Goal: Task Accomplishment & Management: Manage account settings

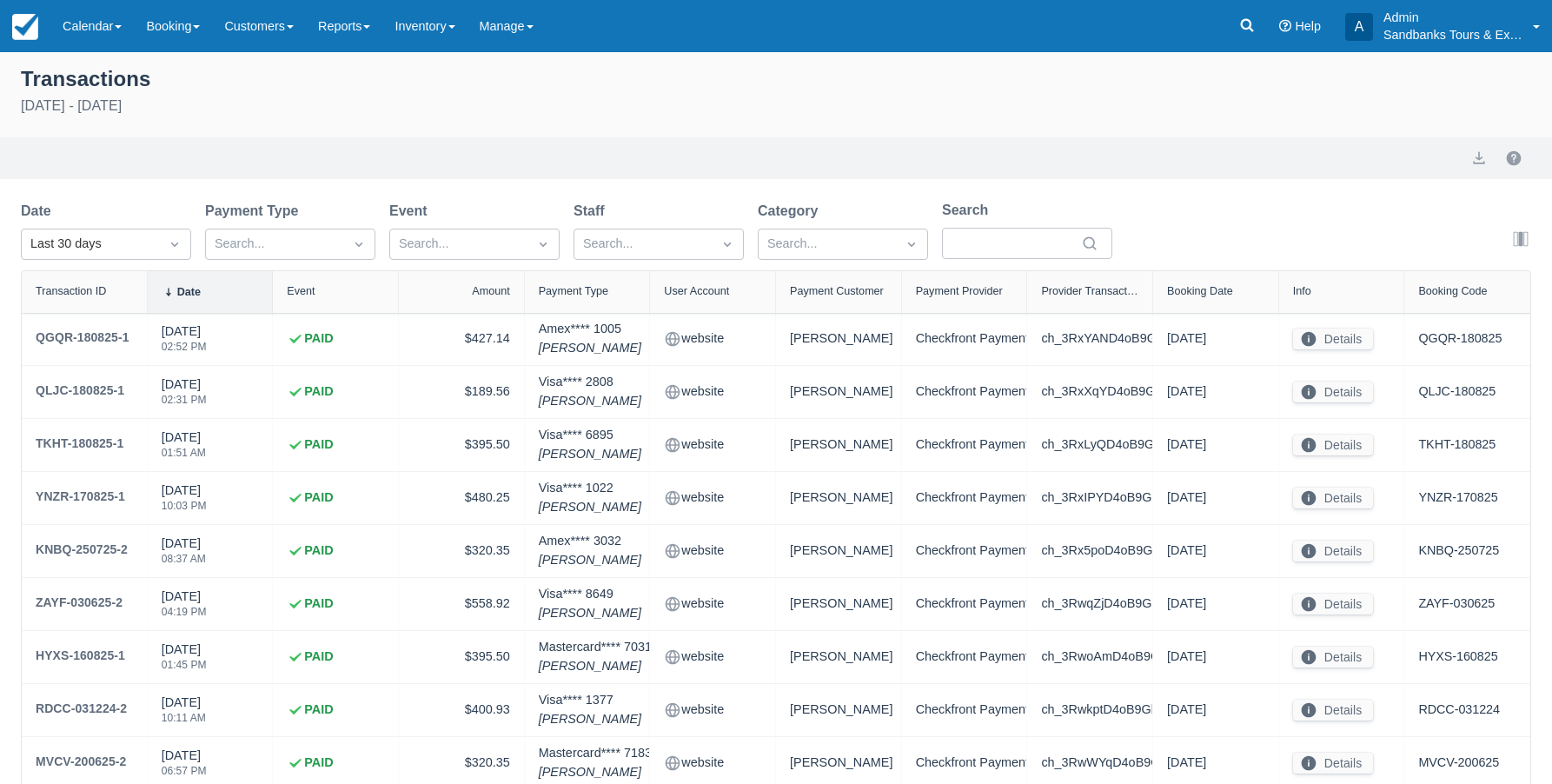
select select "10"
click at [26, 36] on img at bounding box center [25, 27] width 26 height 26
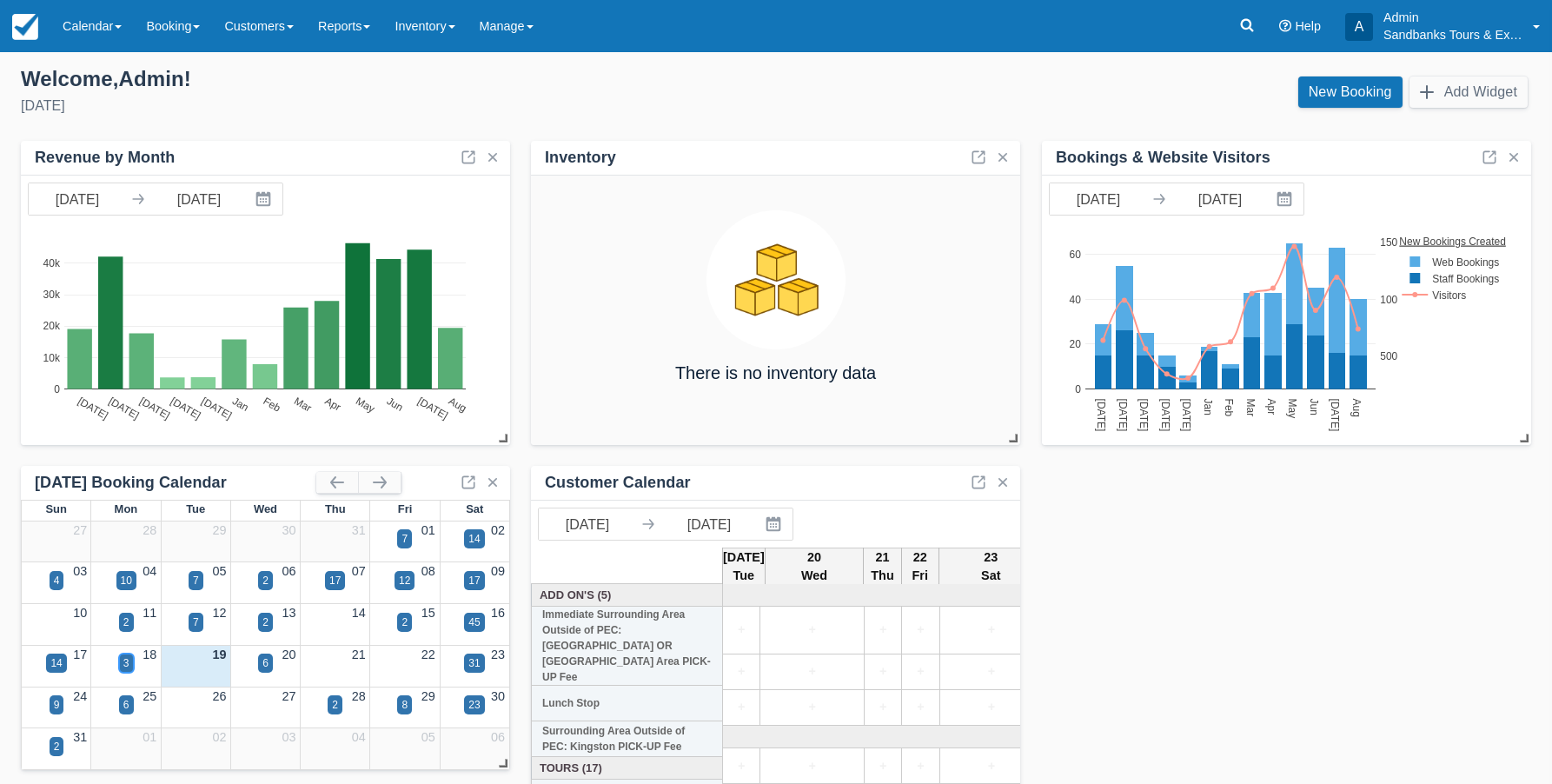
click at [132, 659] on div "3" at bounding box center [126, 662] width 15 height 20
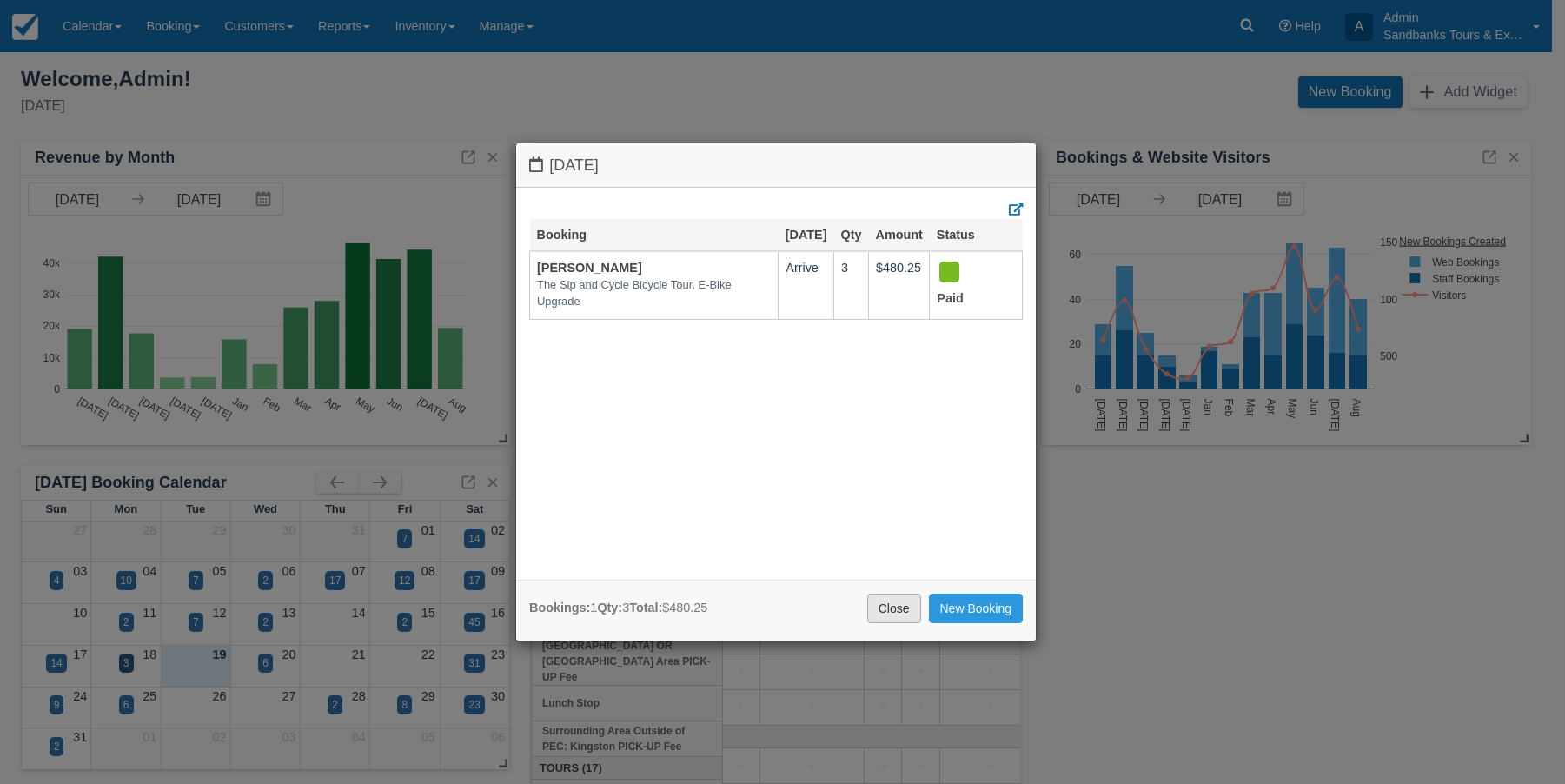
click at [880, 606] on link "Close" at bounding box center [894, 608] width 54 height 30
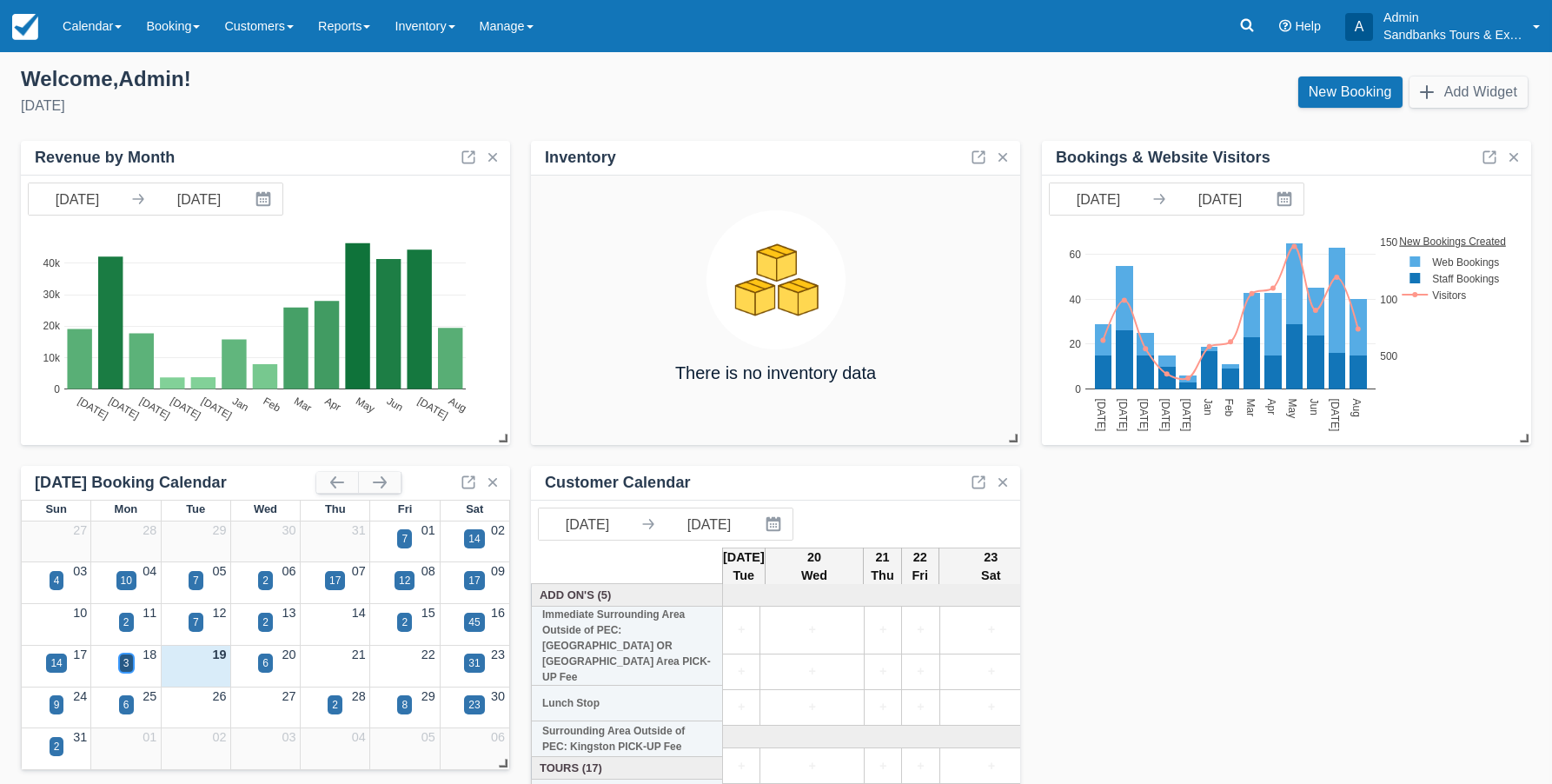
click at [129, 665] on div "3" at bounding box center [126, 662] width 15 height 20
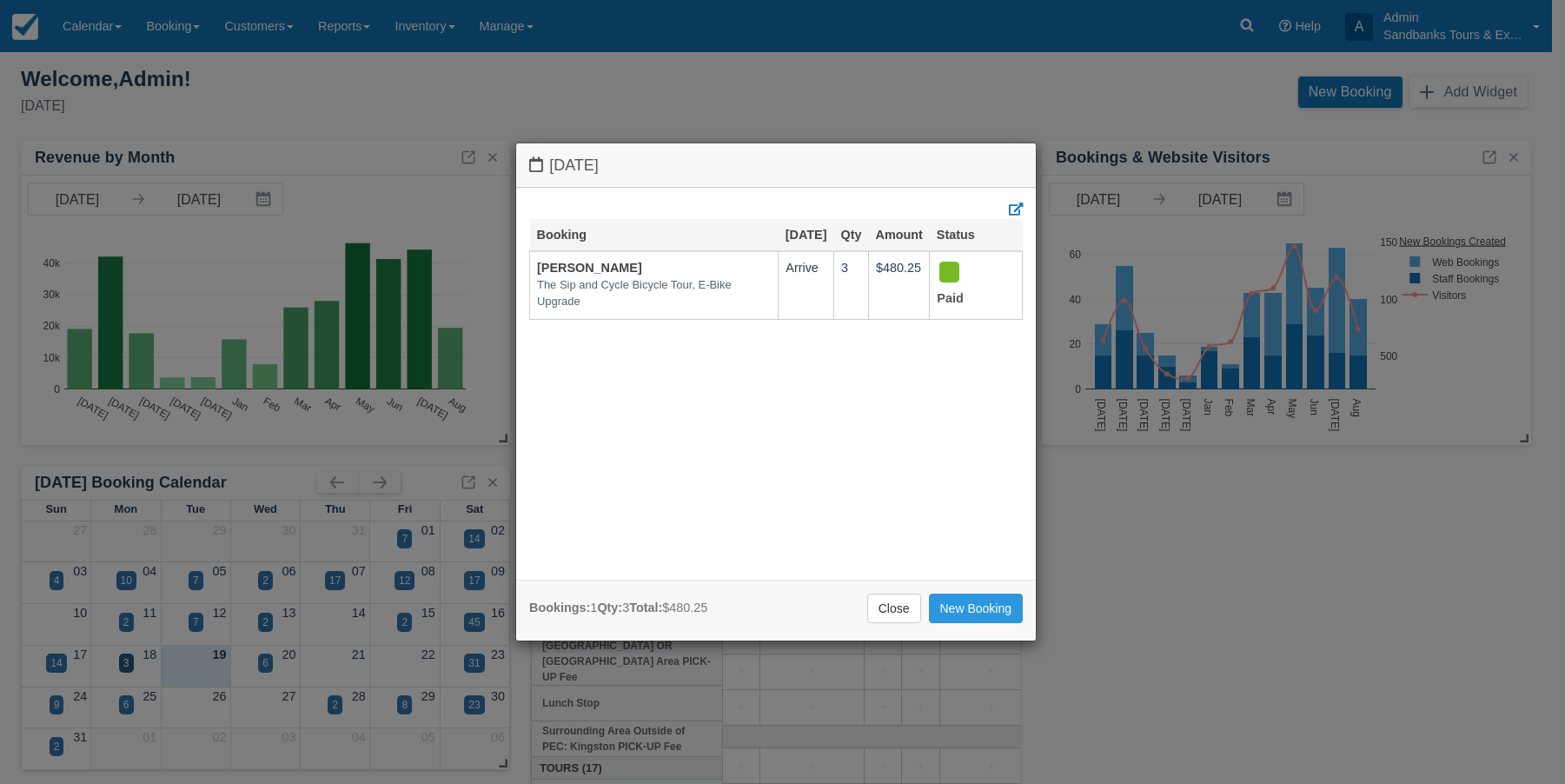
click at [210, 669] on div "Monday August 18 2025 Booking Aug 18 Qty Amount Status Kristina Decoeur The Sip…" at bounding box center [782, 392] width 1565 height 784
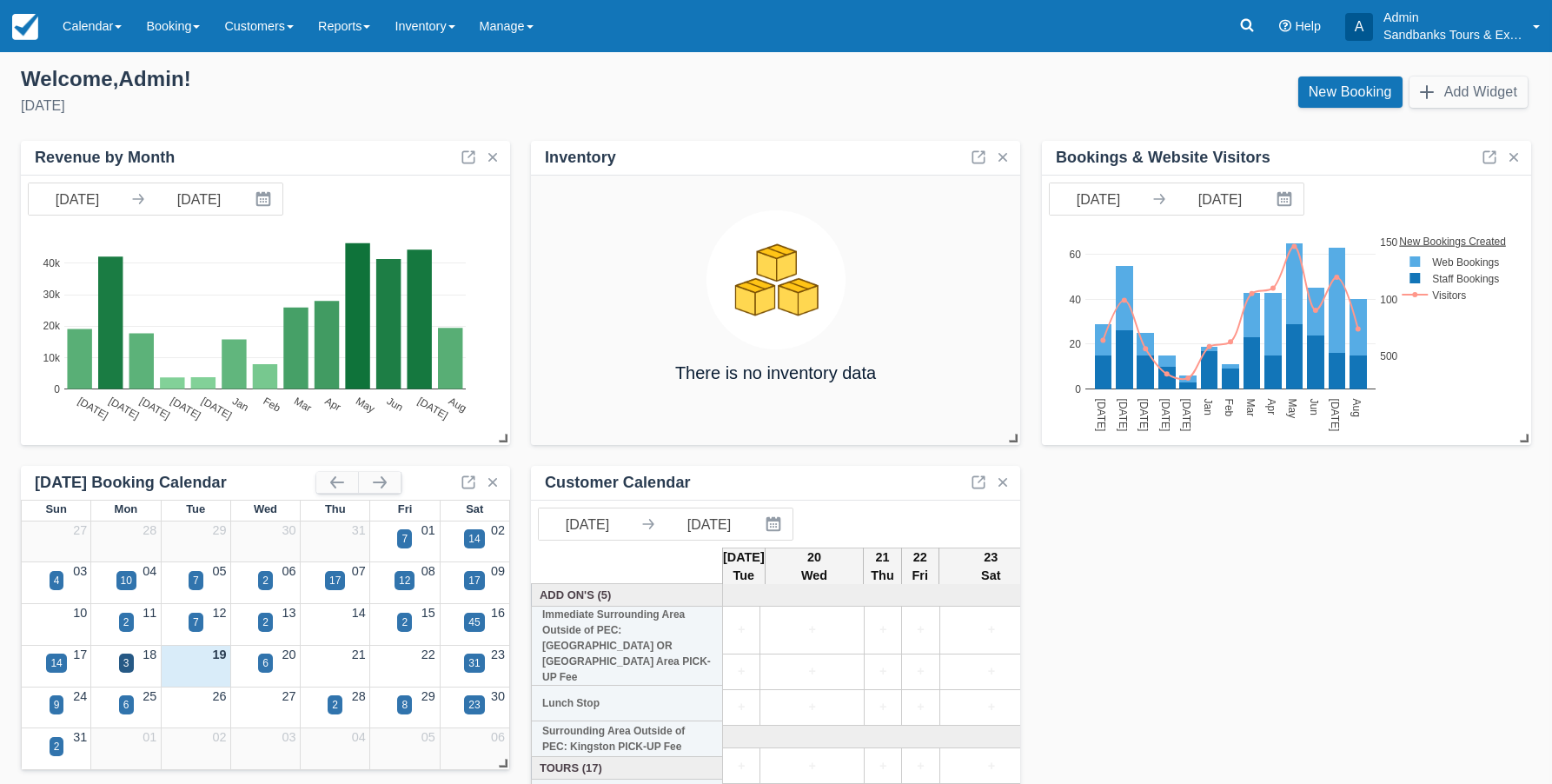
click at [210, 669] on div at bounding box center [195, 674] width 70 height 20
click at [264, 668] on div "6" at bounding box center [265, 662] width 7 height 16
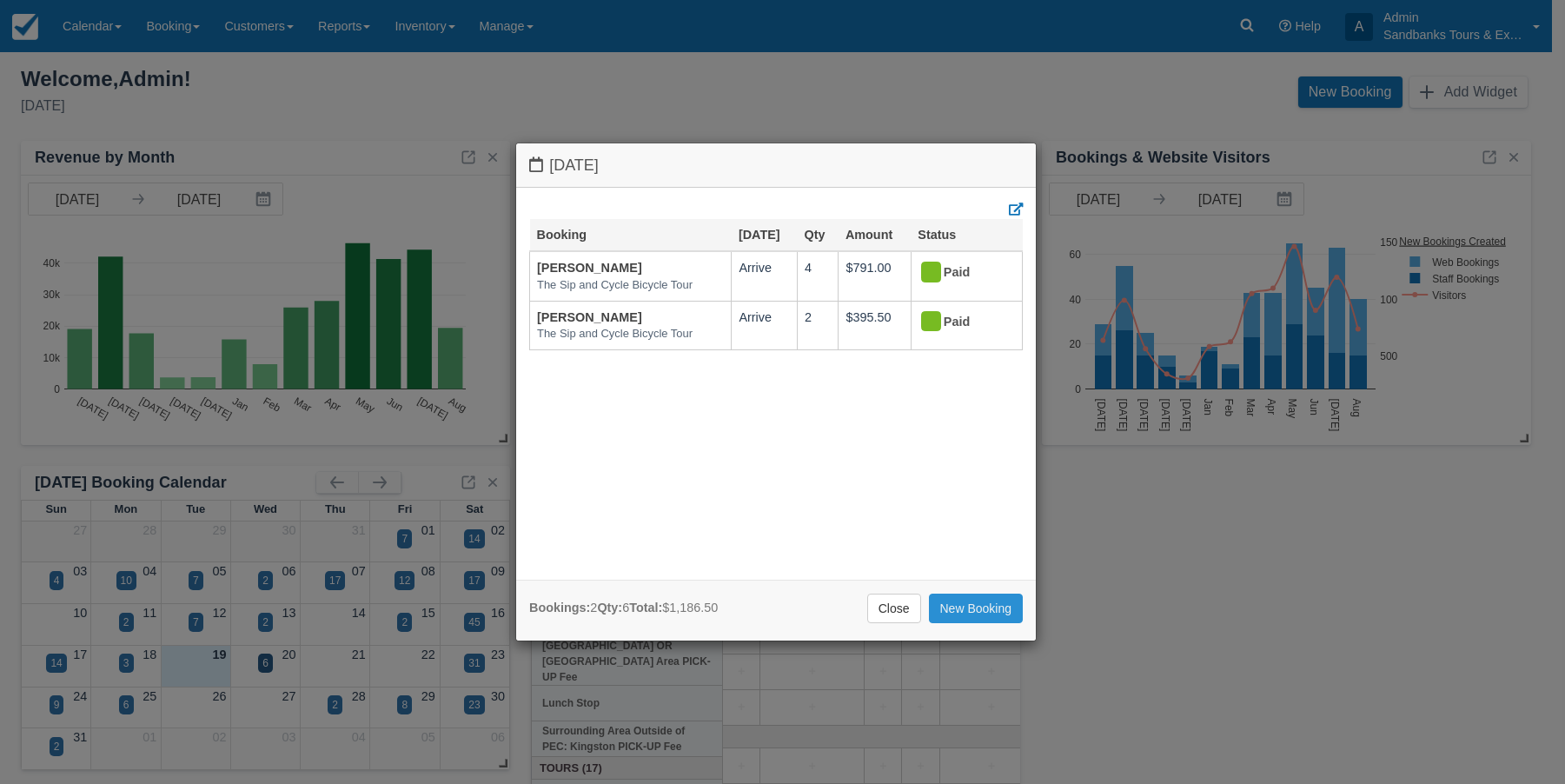
click at [947, 608] on link "New Booking" at bounding box center [977, 608] width 95 height 30
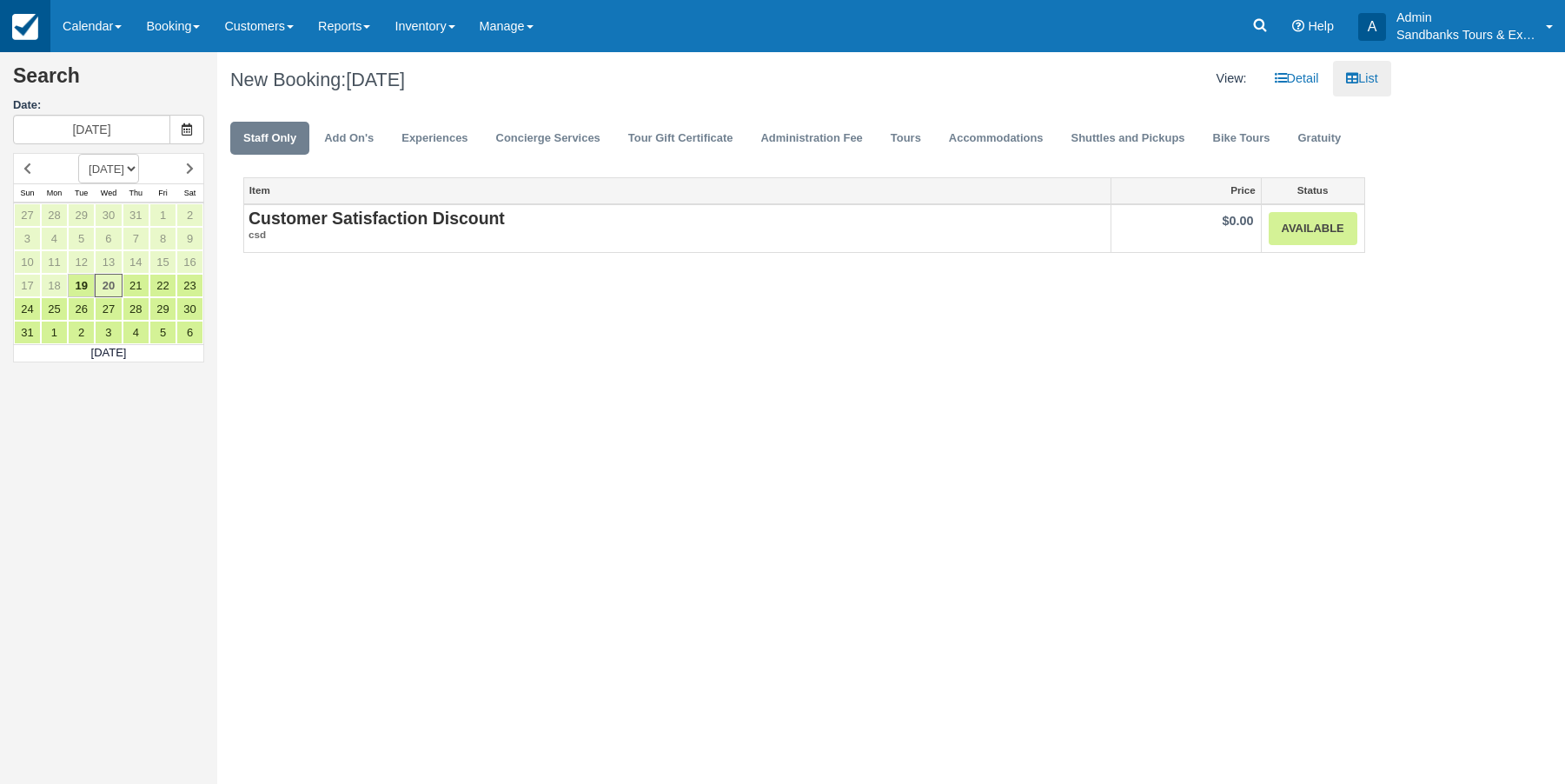
click at [28, 33] on img at bounding box center [25, 27] width 26 height 26
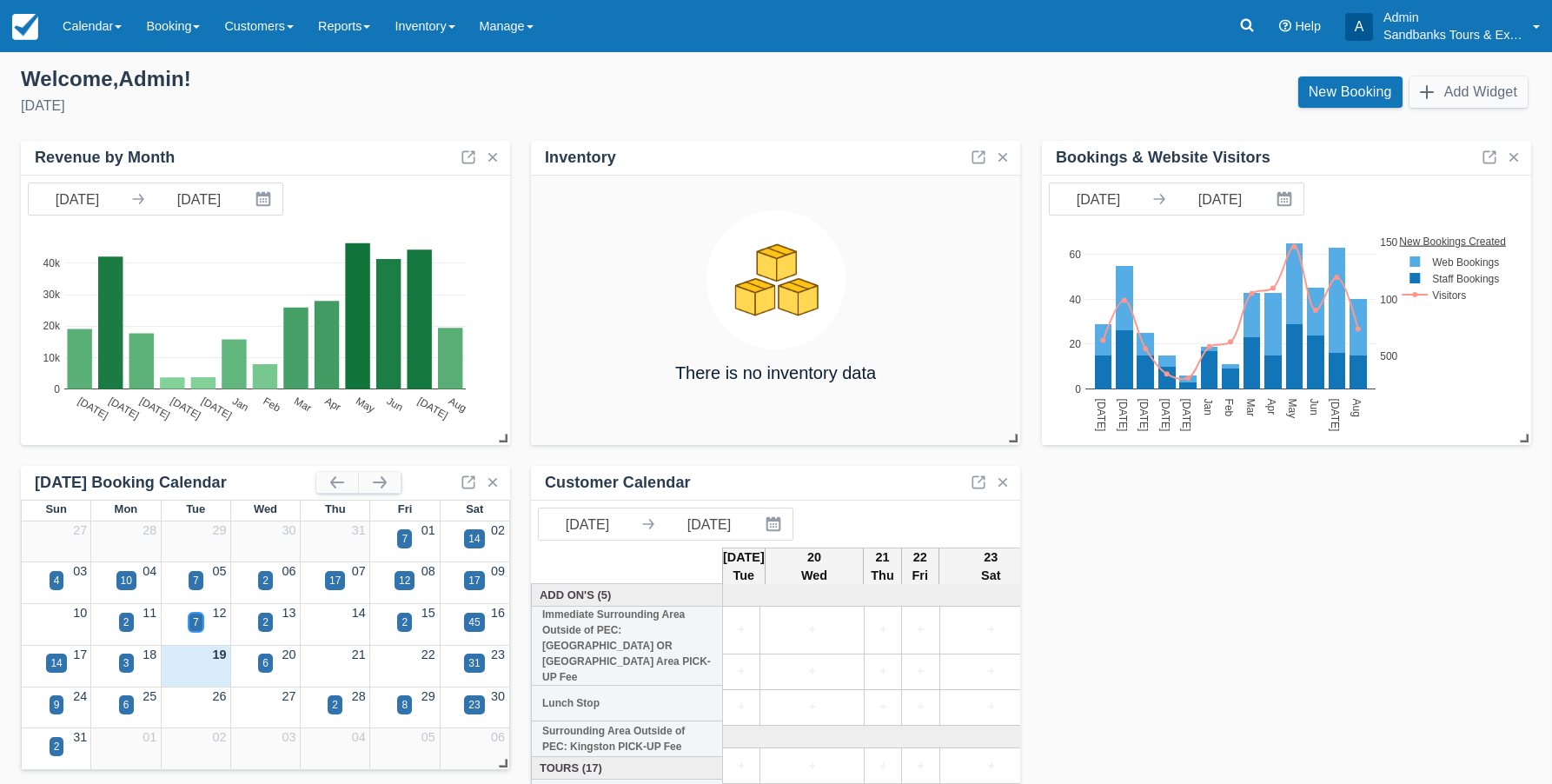
click at [198, 616] on div "7" at bounding box center [196, 621] width 7 height 16
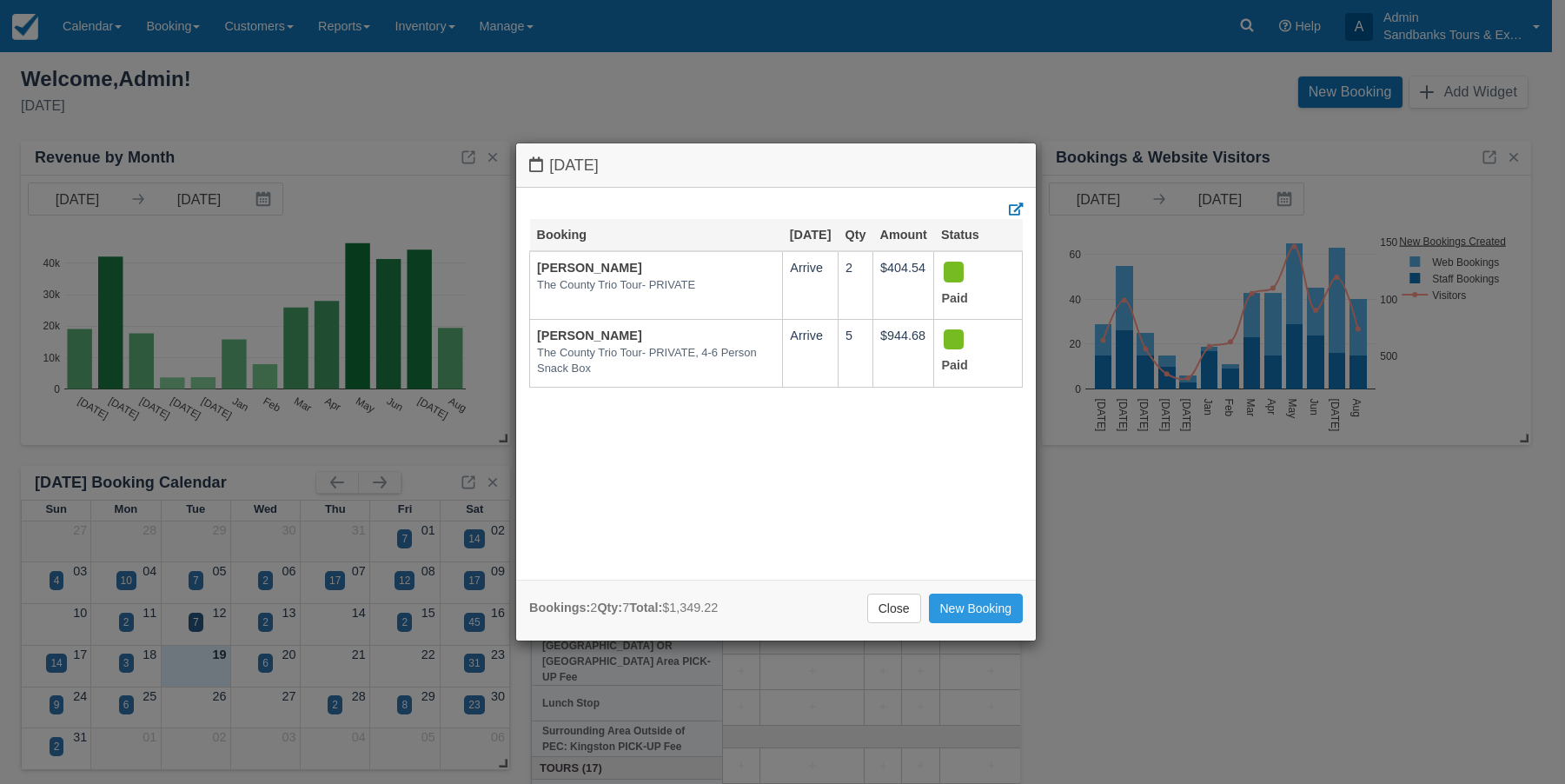
click at [264, 660] on div "[DATE] Booking [DATE] Qty Amount Status [PERSON_NAME] The County Trio Tour- PRI…" at bounding box center [782, 392] width 1565 height 784
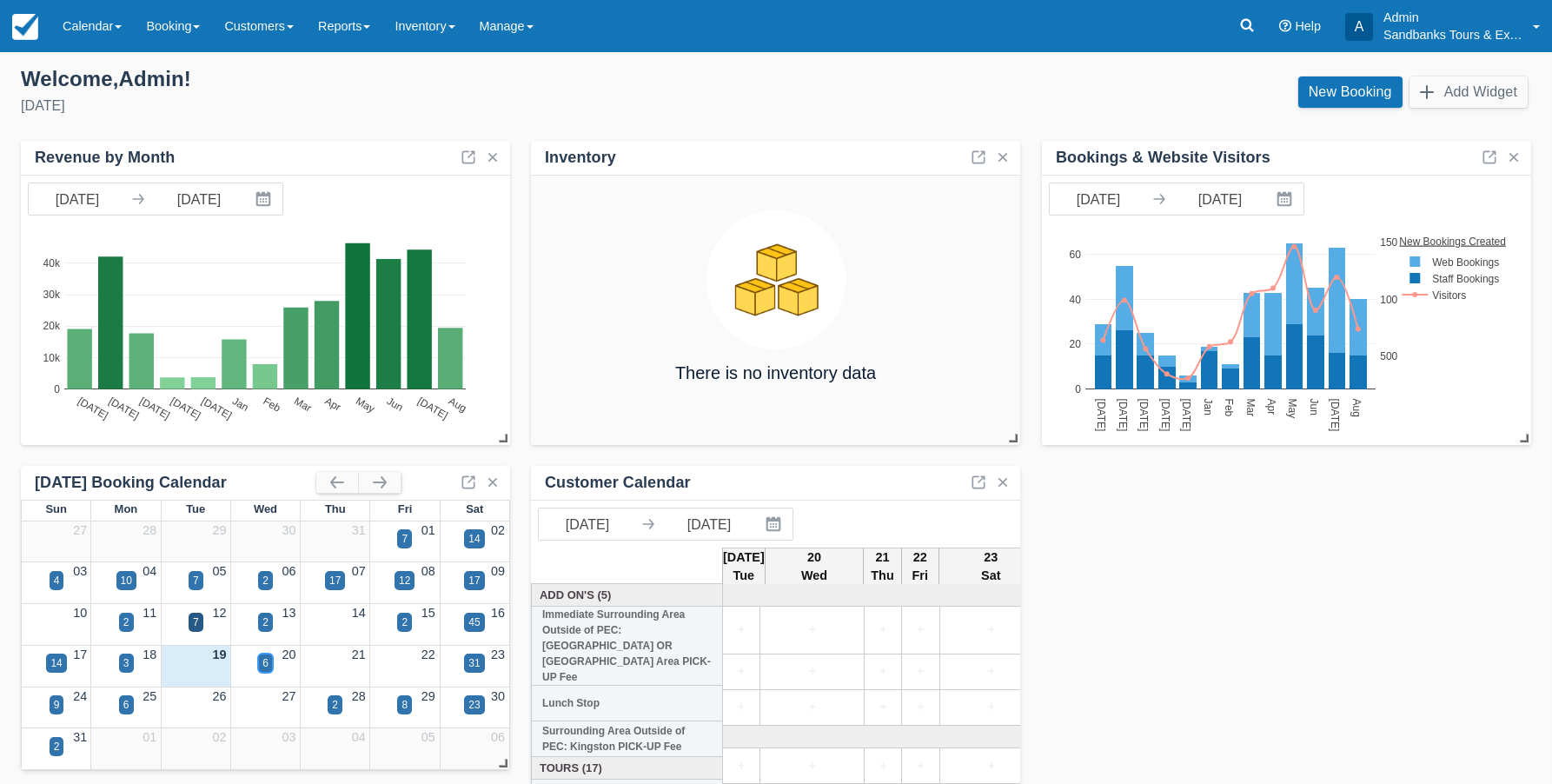
click at [264, 660] on div "6" at bounding box center [265, 662] width 7 height 16
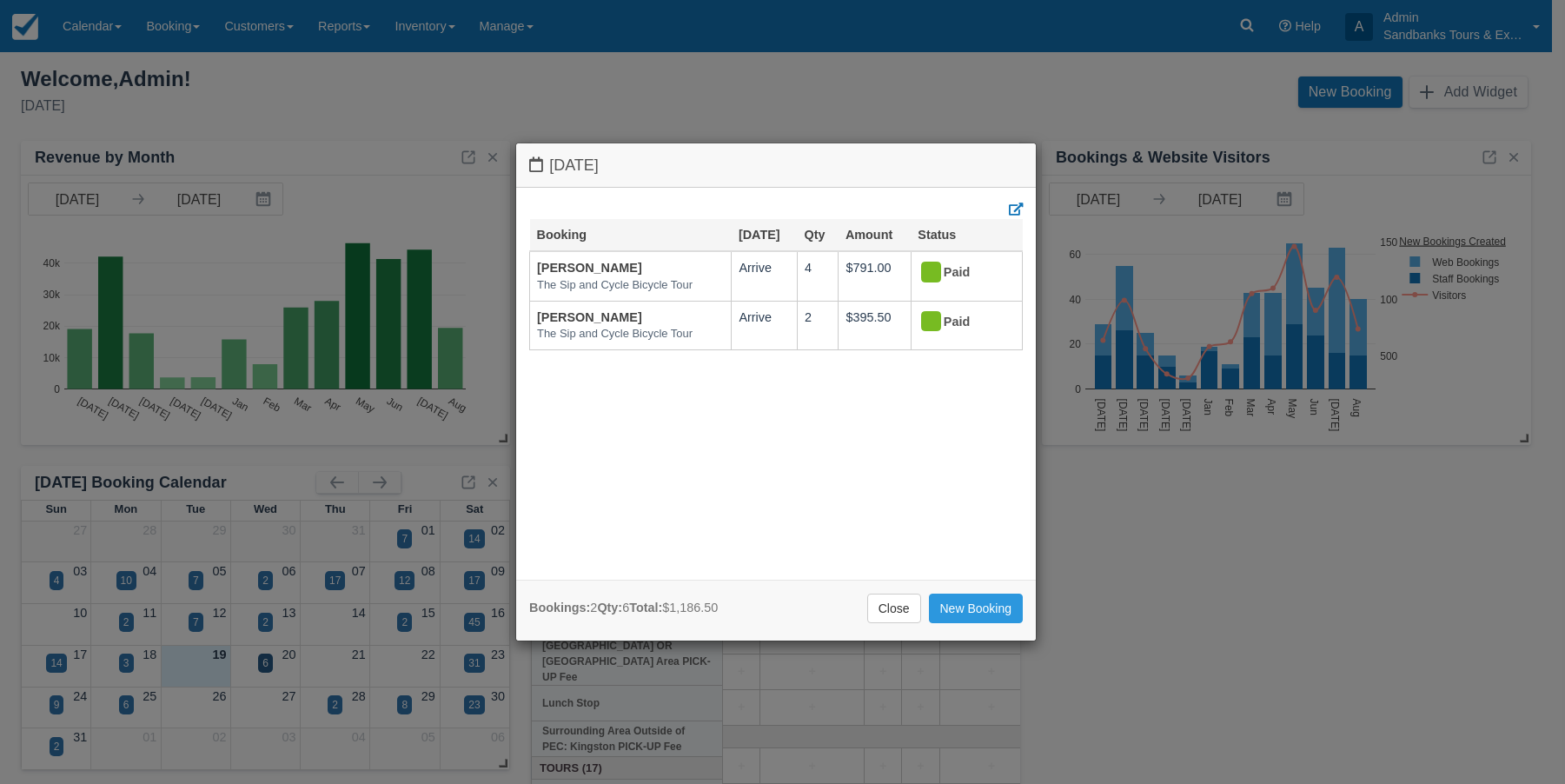
click at [892, 609] on link "Close" at bounding box center [894, 608] width 54 height 30
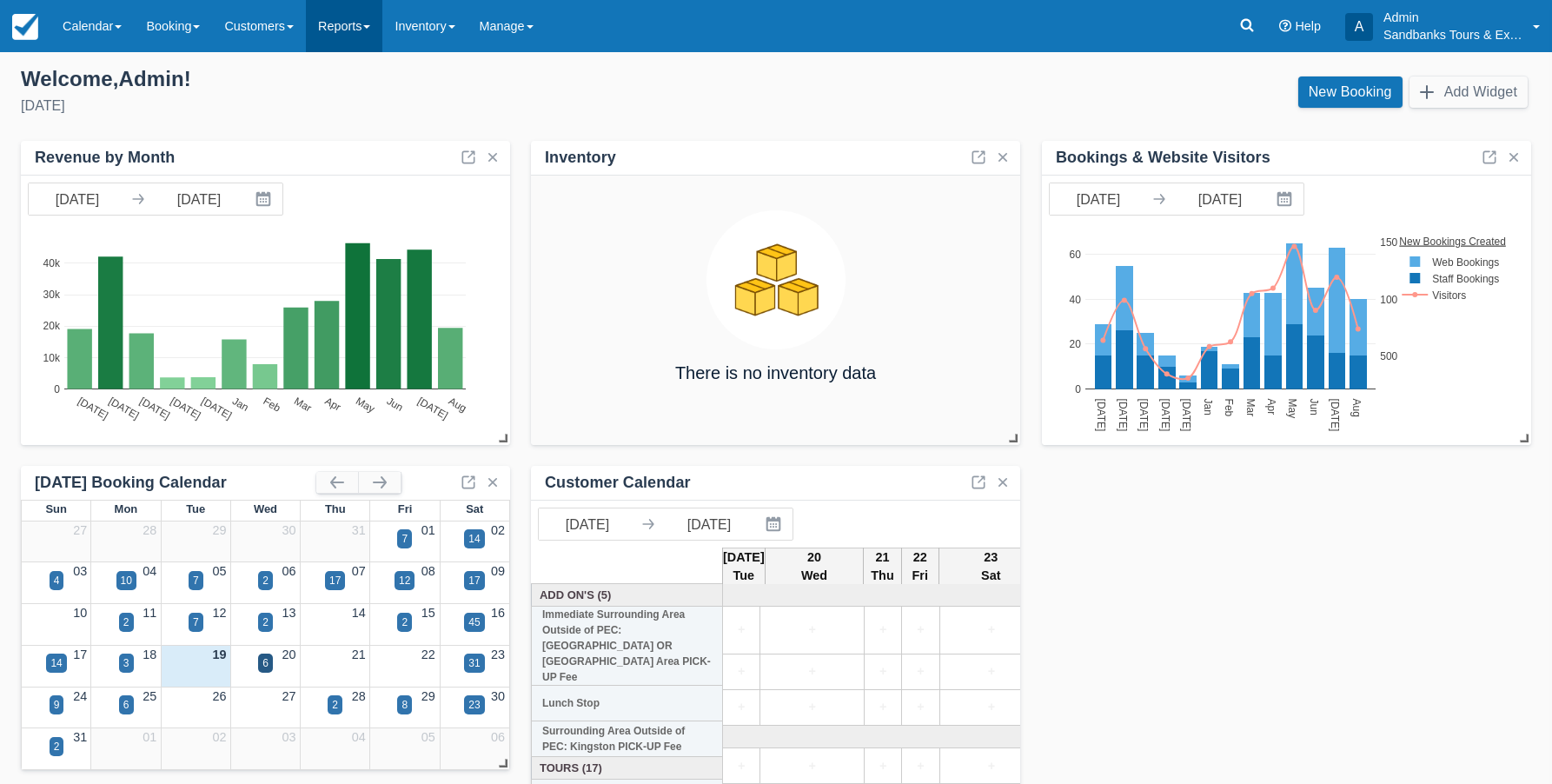
click at [370, 28] on link "Reports" at bounding box center [344, 26] width 76 height 52
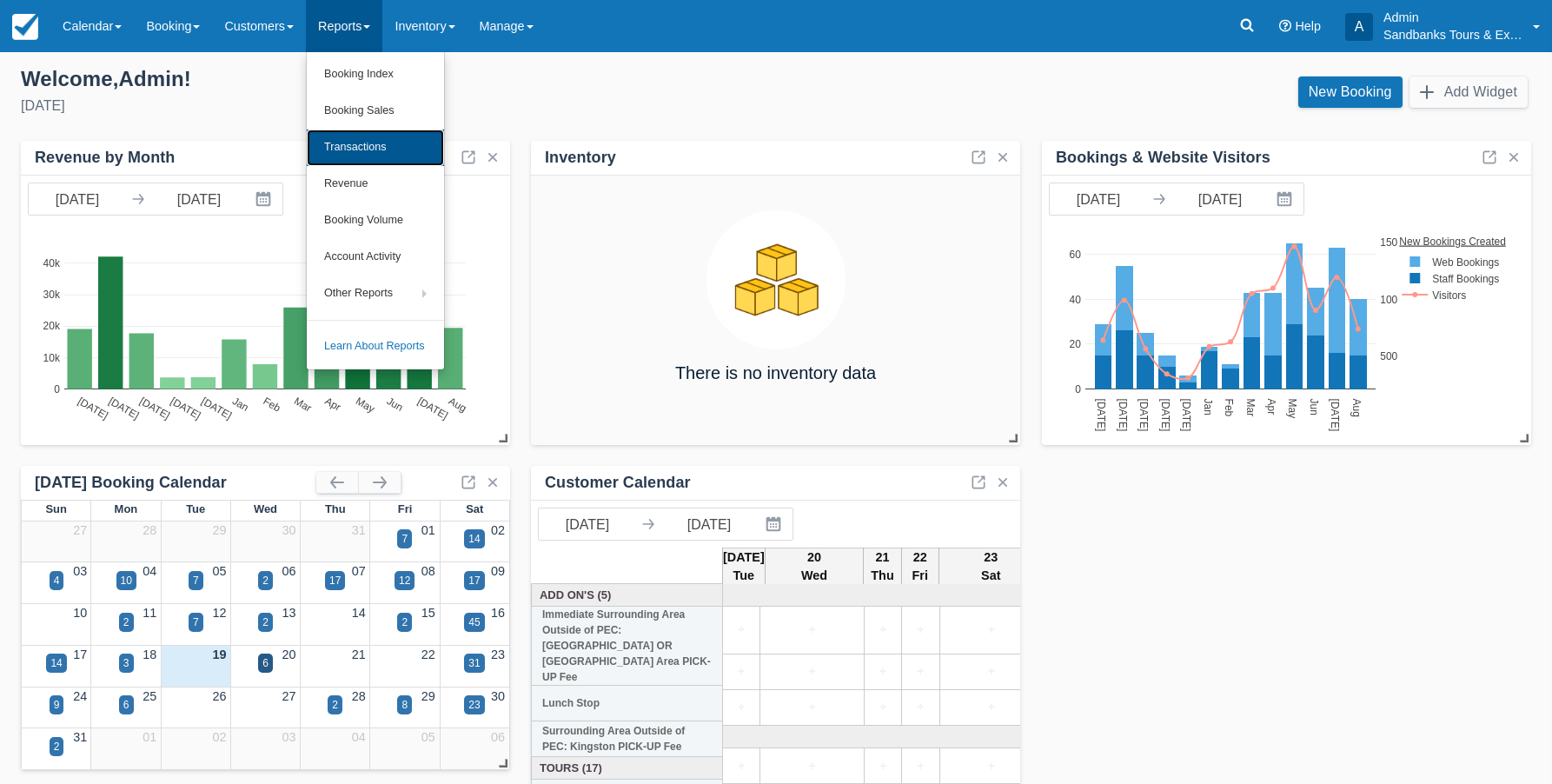
click at [375, 142] on link "Transactions" at bounding box center [375, 147] width 138 height 36
